Goal: Understand process/instructions: Learn how to perform a task or action

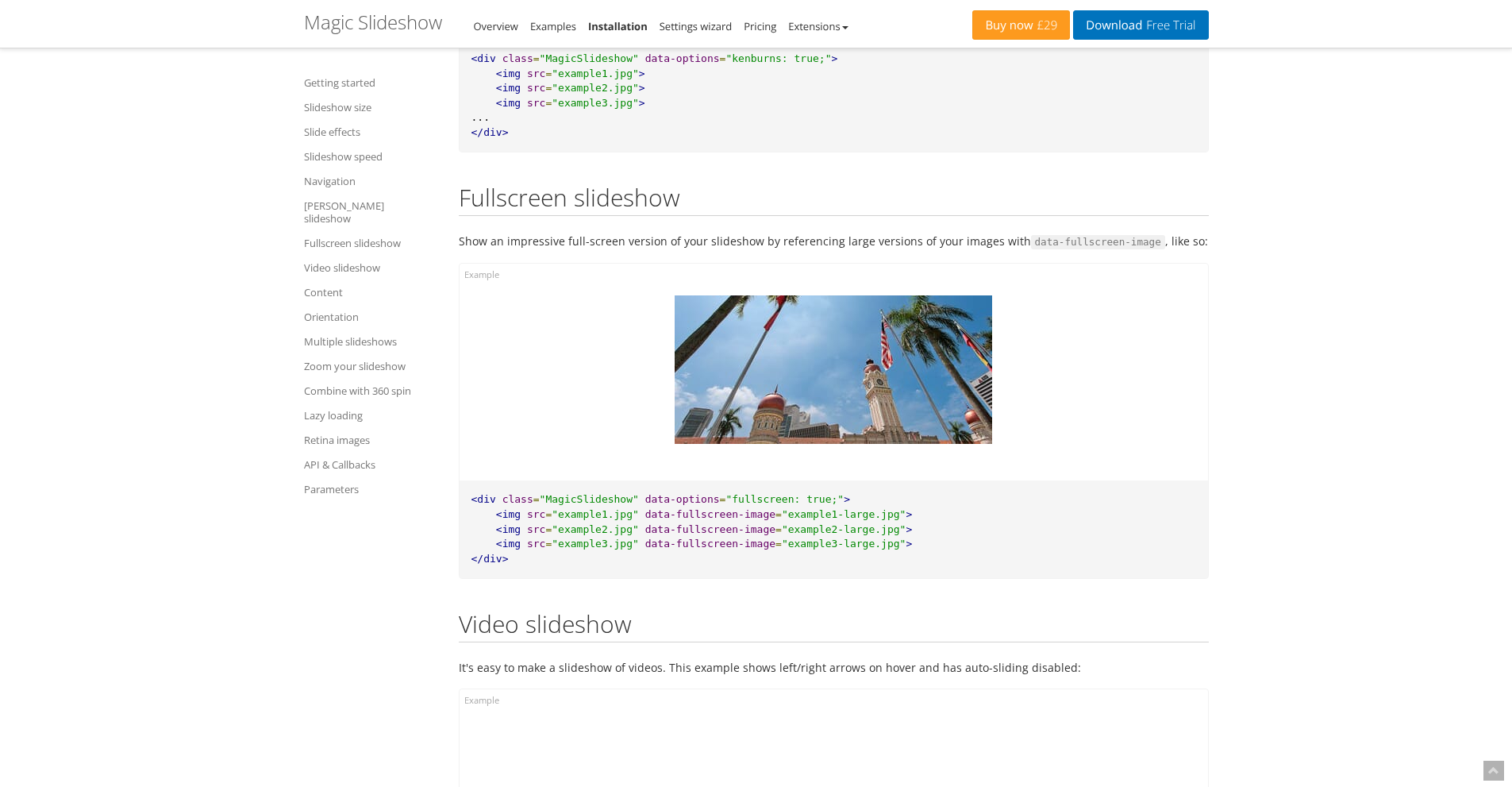
scroll to position [13523, 0]
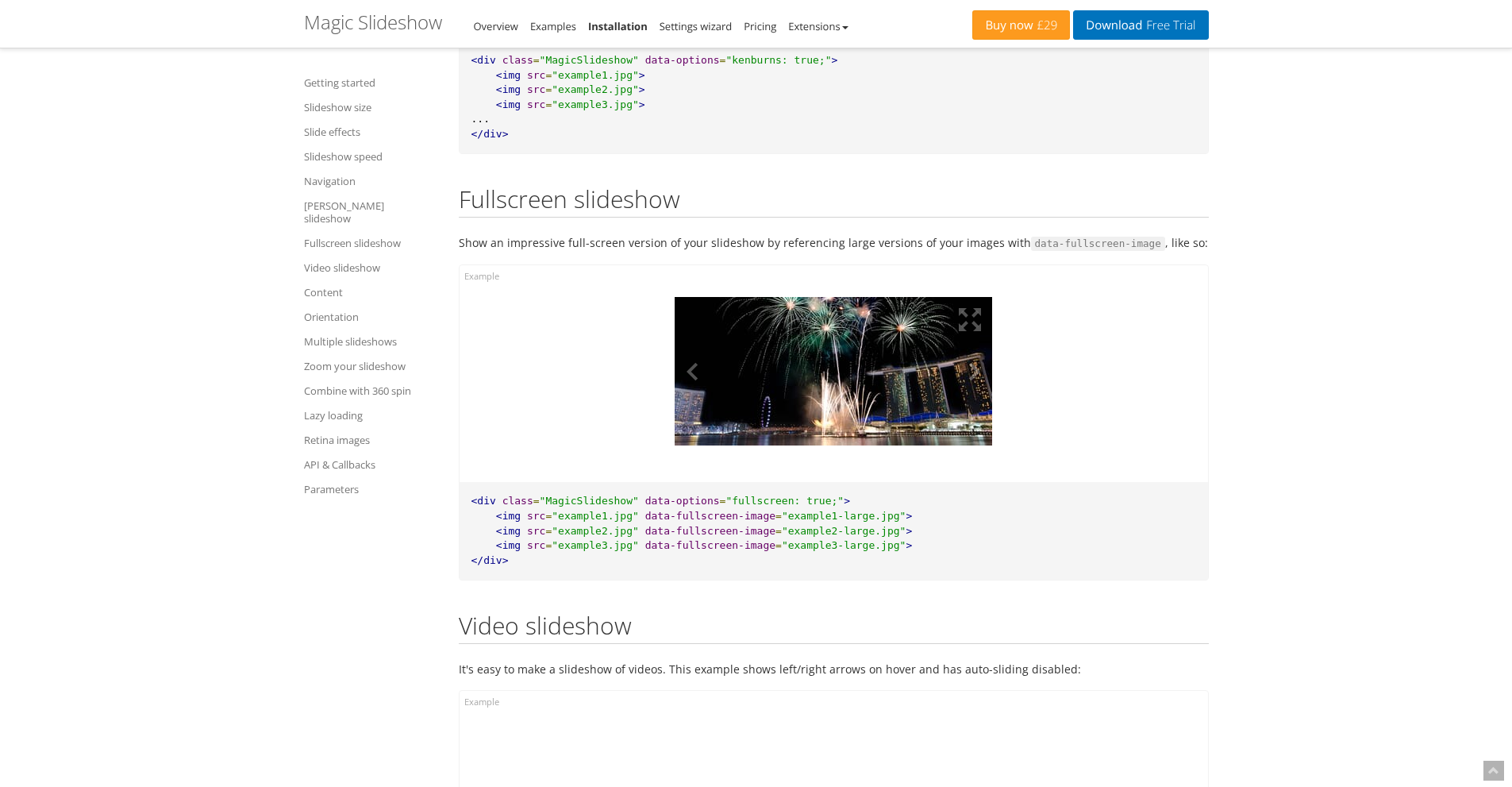
click at [903, 425] on img at bounding box center [834, 371] width 317 height 149
click at [889, 401] on img at bounding box center [834, 371] width 317 height 149
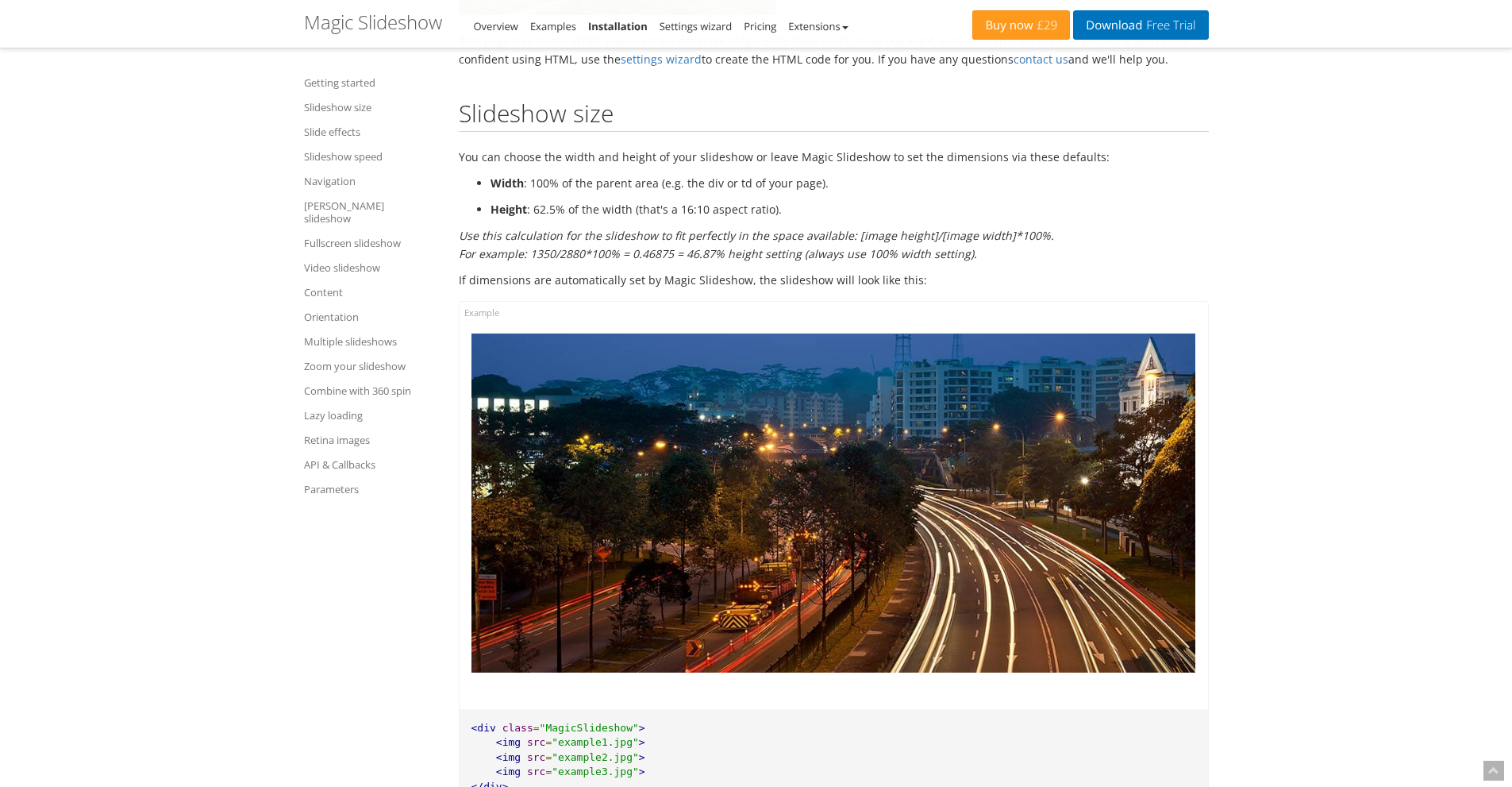
scroll to position [1455, 0]
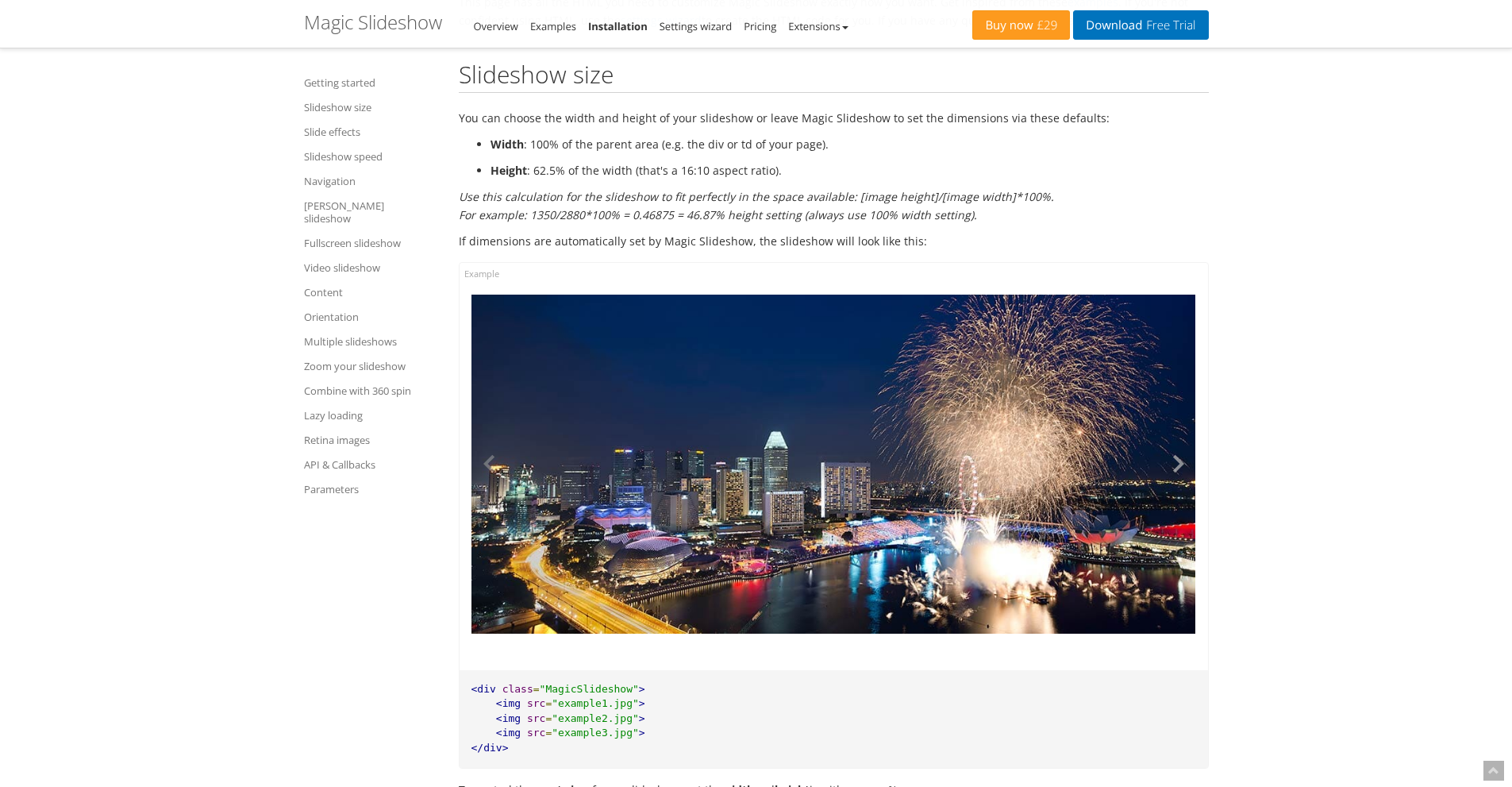
click at [1169, 472] on button at bounding box center [1172, 464] width 48 height 339
click at [1186, 465] on button at bounding box center [1172, 464] width 48 height 339
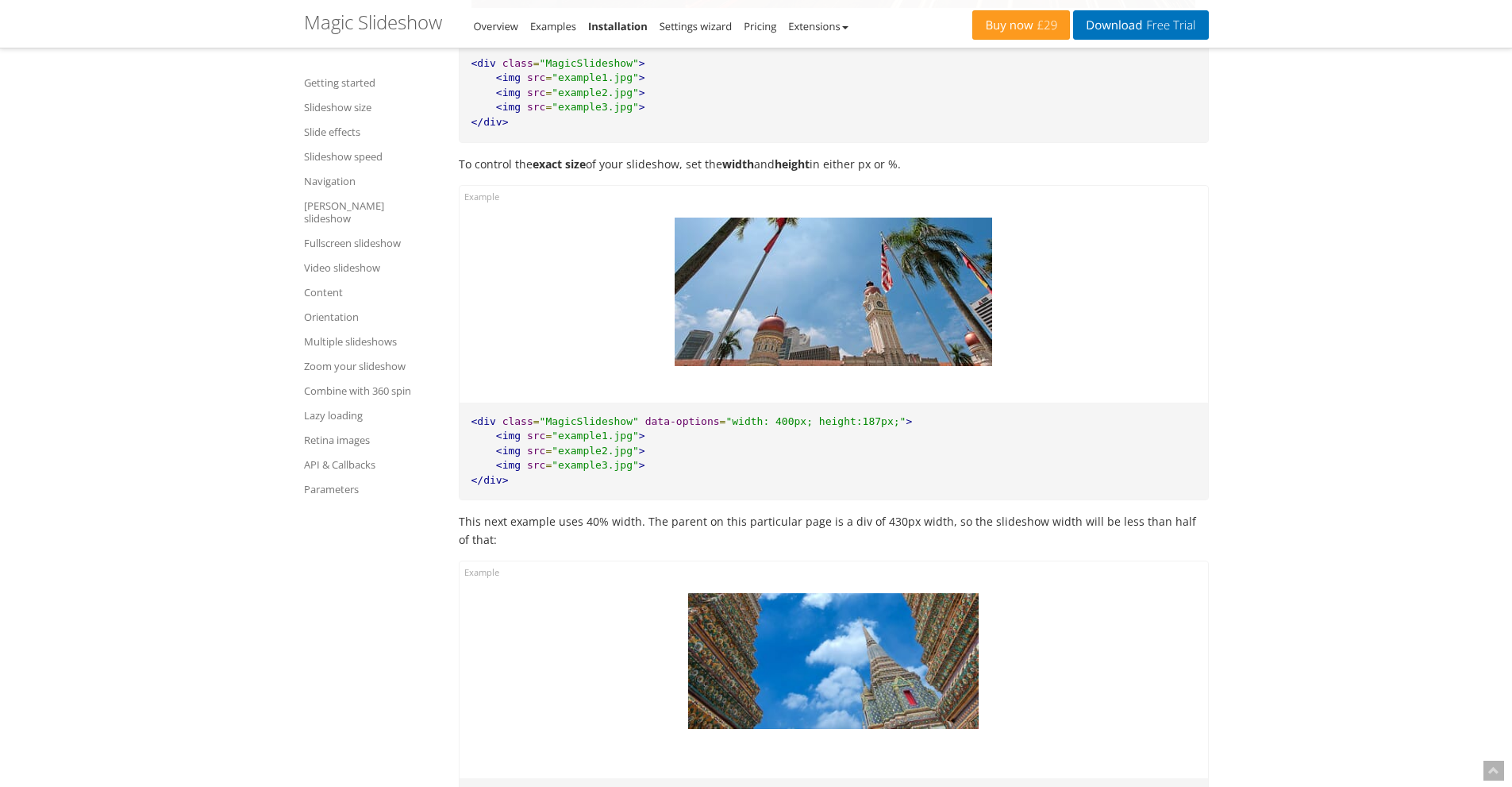
scroll to position [2091, 0]
